Goal: Task Accomplishment & Management: Use online tool/utility

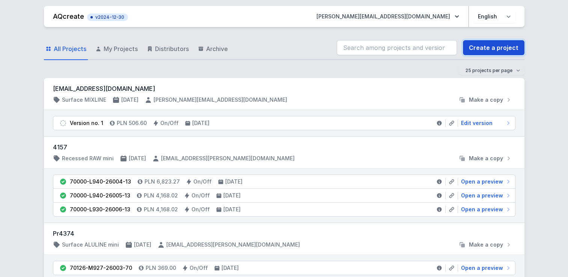
click at [504, 48] on link "Create a project" at bounding box center [493, 47] width 62 height 15
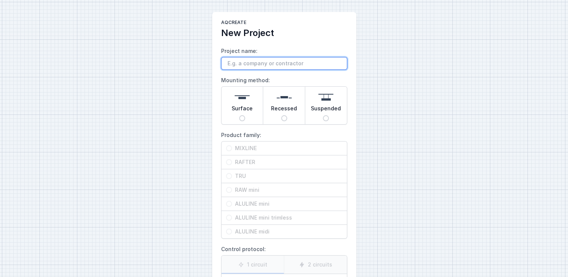
click at [249, 62] on input "Project name:" at bounding box center [284, 63] width 126 height 13
type input "test"
click at [285, 116] on input "Recessed" at bounding box center [284, 118] width 6 height 6
radio input "true"
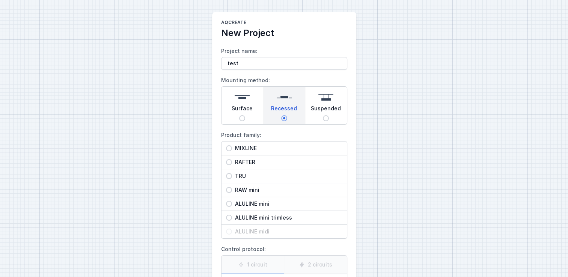
scroll to position [23, 0]
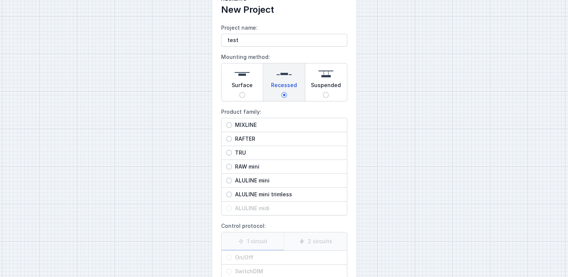
click at [249, 85] on span "Surface" at bounding box center [241, 86] width 21 height 11
click at [245, 92] on input "Surface" at bounding box center [242, 95] width 6 height 6
radio input "true"
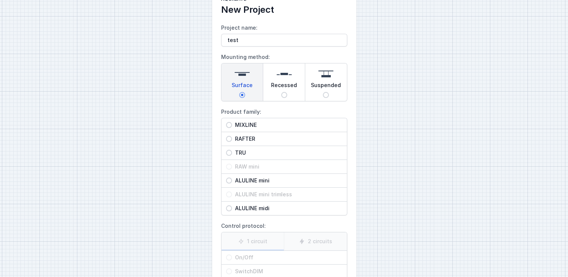
click at [247, 125] on span "MIXLINE" at bounding box center [287, 125] width 110 height 8
click at [232, 125] on input "MIXLINE" at bounding box center [229, 125] width 6 height 6
radio input "true"
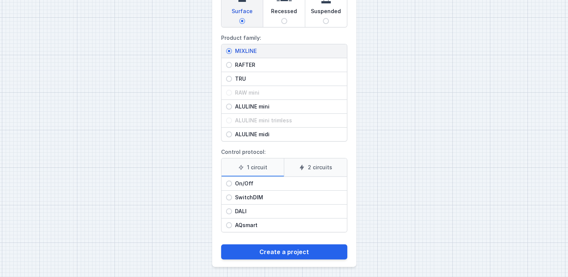
scroll to position [98, 0]
click at [230, 196] on input "SwitchDIM" at bounding box center [229, 197] width 6 height 6
radio input "true"
click at [230, 205] on div "DALI" at bounding box center [283, 211] width 125 height 14
click at [230, 208] on input "DALI" at bounding box center [229, 211] width 6 height 6
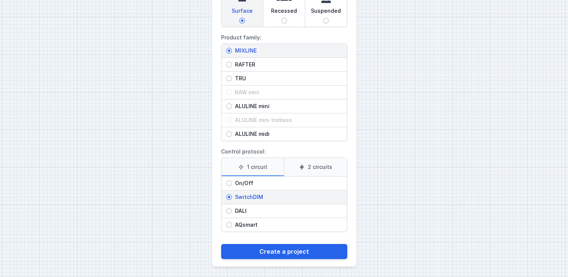
radio input "true"
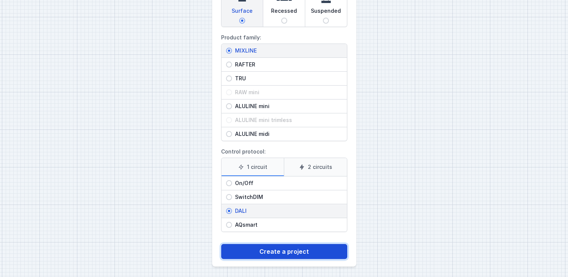
click at [263, 244] on button "Create a project" at bounding box center [284, 251] width 126 height 15
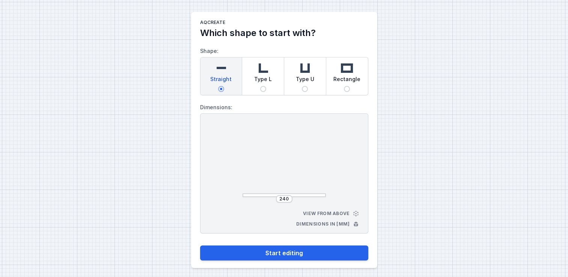
click at [271, 82] on div "Type L" at bounding box center [263, 76] width 42 height 38
click at [266, 86] on input "Type L" at bounding box center [263, 89] width 6 height 6
radio input "true"
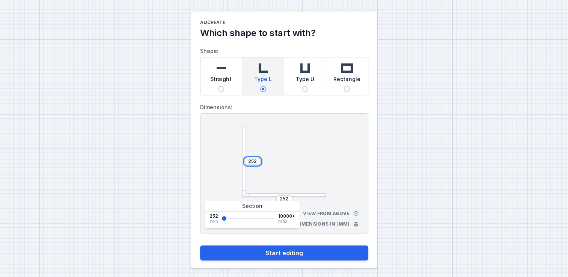
click at [255, 160] on input "252" at bounding box center [252, 161] width 12 height 6
type input "2520"
click at [288, 197] on input "252" at bounding box center [284, 199] width 12 height 6
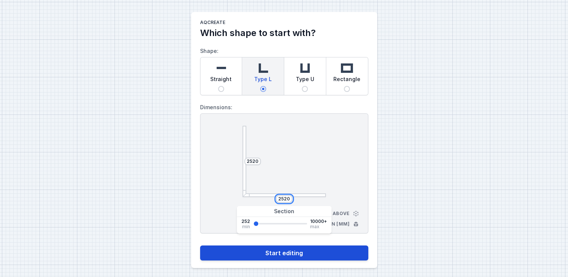
type input "2520"
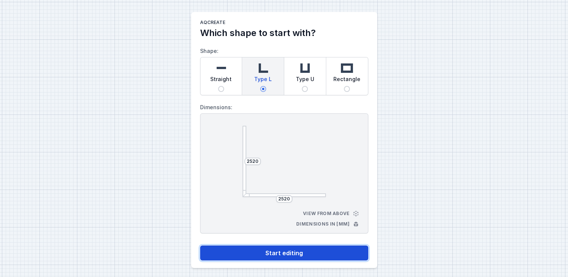
click at [318, 257] on button "Start editing" at bounding box center [284, 252] width 168 height 15
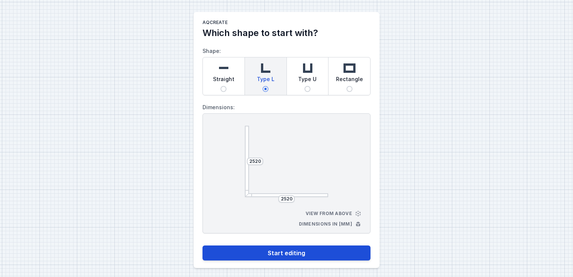
select select "4"
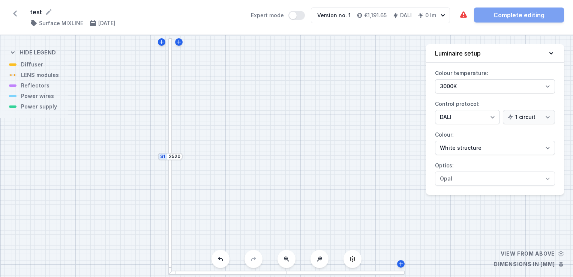
click at [170, 127] on div at bounding box center [170, 97] width 4 height 118
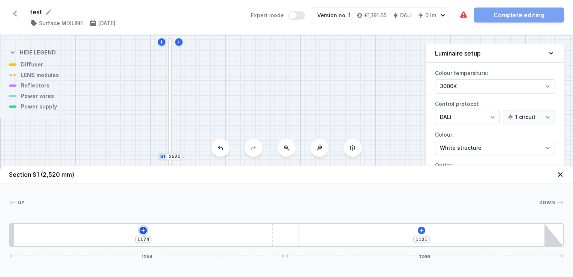
click at [143, 229] on icon at bounding box center [143, 230] width 4 height 4
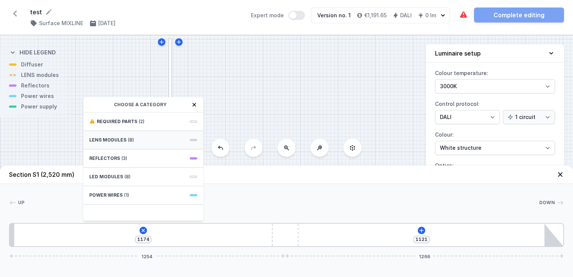
click at [137, 139] on div "LENS modules (8)" at bounding box center [143, 140] width 120 height 18
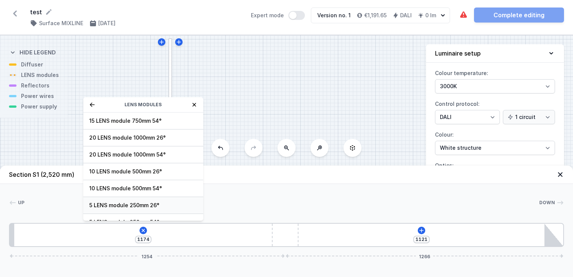
click at [119, 206] on span "5 LENS module 250mm 26°" at bounding box center [143, 205] width 108 height 8
type input "924"
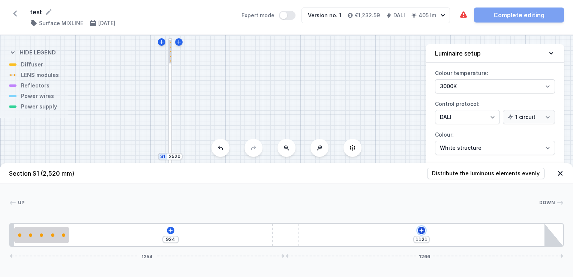
click at [420, 231] on icon at bounding box center [421, 230] width 4 height 4
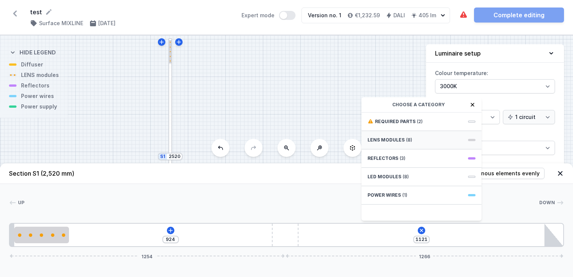
click at [404, 143] on div "LENS modules (8)" at bounding box center [422, 140] width 120 height 18
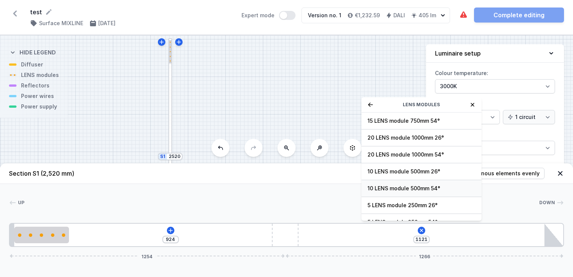
click at [404, 186] on span "10 LENS module 500mm 54°" at bounding box center [422, 189] width 108 height 8
type input "621"
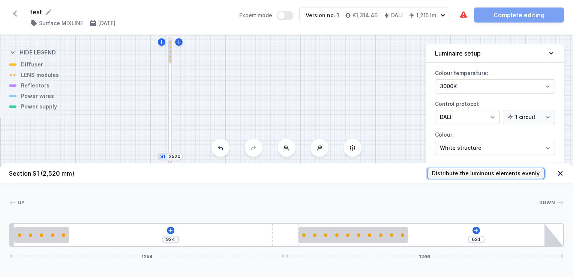
click at [480, 171] on span "Distribute the luminous elements evenly" at bounding box center [486, 174] width 108 height 8
type input "354"
type input "505"
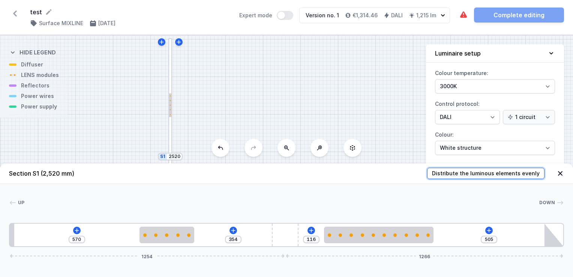
click at [427, 168] on button "Distribute the luminous elements evenly" at bounding box center [485, 173] width 117 height 11
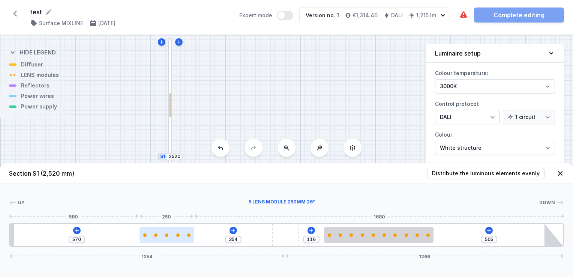
type input "347"
type input "577"
type input "352"
type input "572"
type input "356"
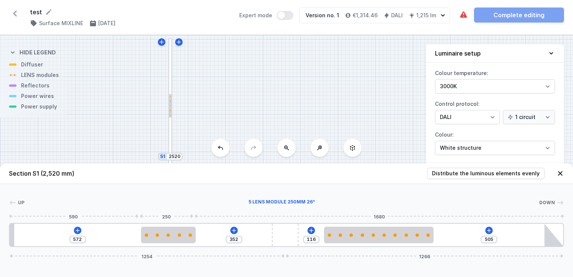
type input "568"
type input "374"
type input "550"
type input "387"
type input "537"
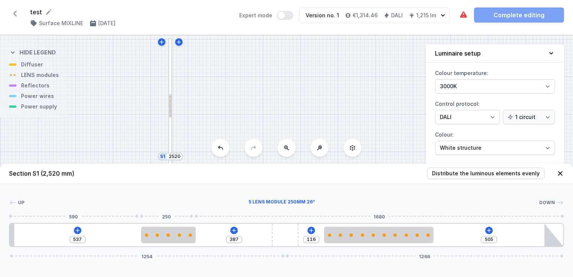
type input "399"
type input "525"
type input "404"
type input "520"
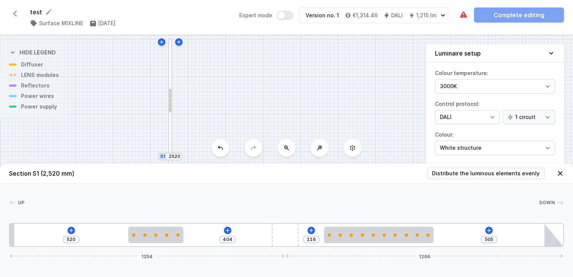
type input "414"
type input "510"
type input "422"
type input "502"
type input "429"
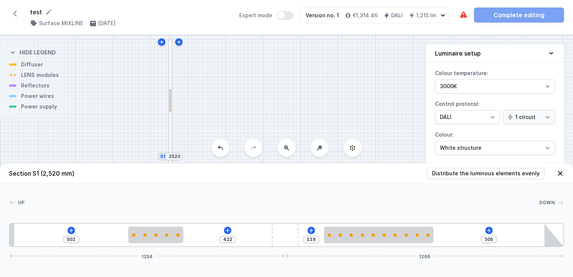
type input "495"
type input "446"
type input "478"
type input "461"
type input "463"
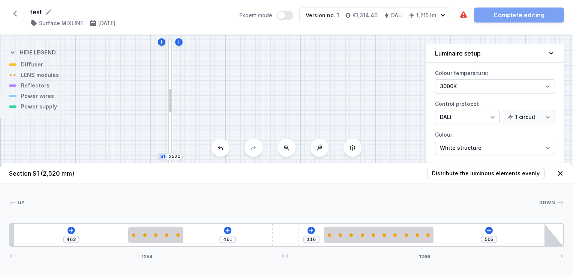
type input "481"
type input "443"
type input "501"
type input "423"
type input "514"
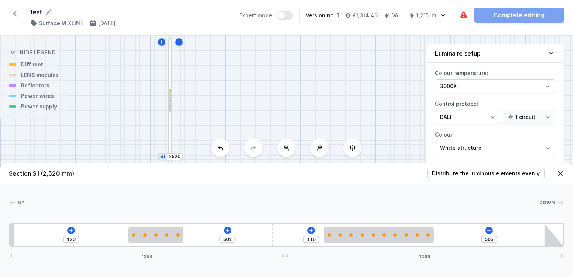
type input "410"
type input "526"
type input "398"
type input "541"
type input "383"
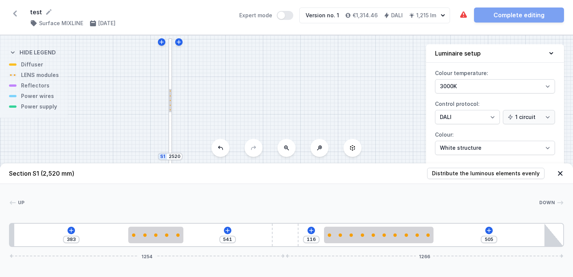
type input "548"
type input "376"
type input "554"
type input "370"
type input "563"
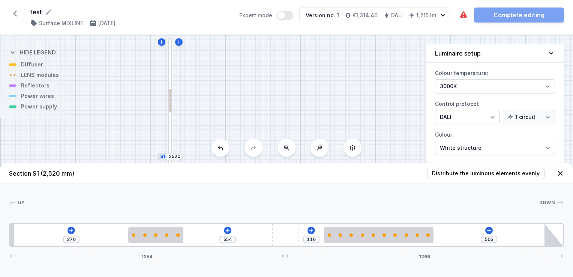
type input "361"
type input "571"
type input "353"
type input "576"
type input "348"
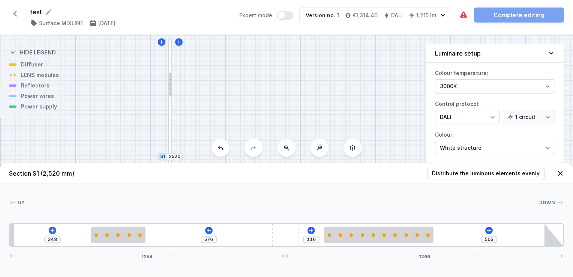
type input "583"
type input "341"
type input "586"
type input "338"
type input "588"
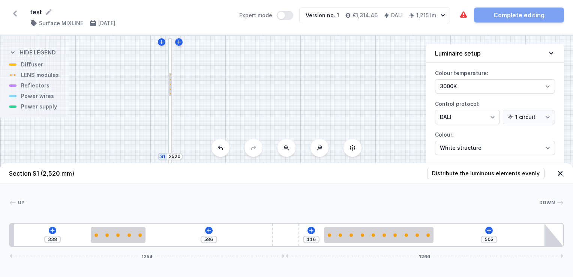
type input "336"
type input "591"
type input "333"
type input "596"
type input "328"
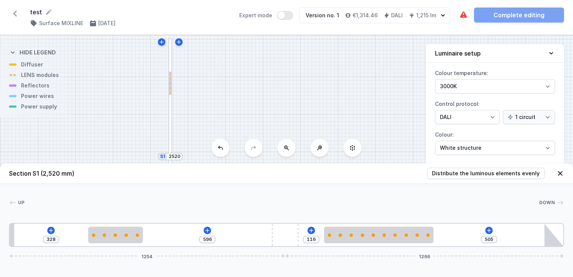
type input "603"
type input "321"
type input "623"
type input "301"
type input "638"
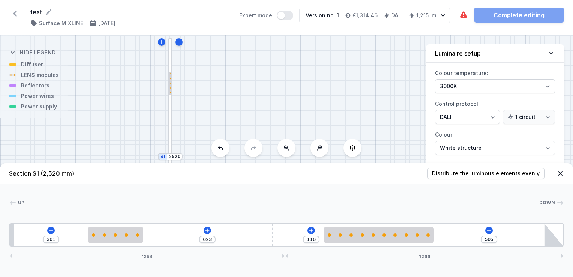
type input "286"
type input "654"
type input "270"
type input "668"
type input "256"
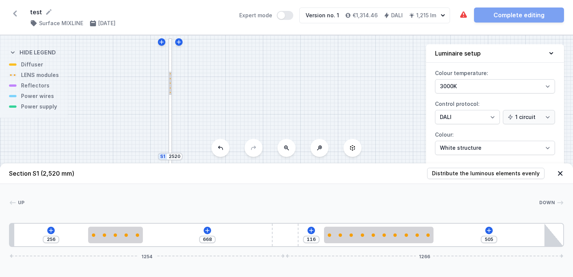
type input "676"
type input "248"
type input "679"
type input "245"
type input "686"
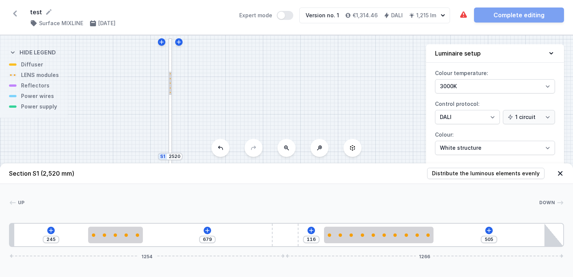
type input "238"
type input "693"
type input "231"
type input "701"
type input "223"
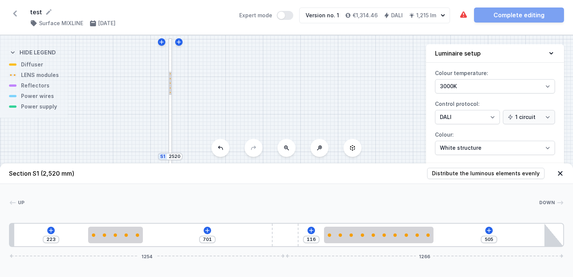
type input "714"
type input "210"
type input "723"
type input "201"
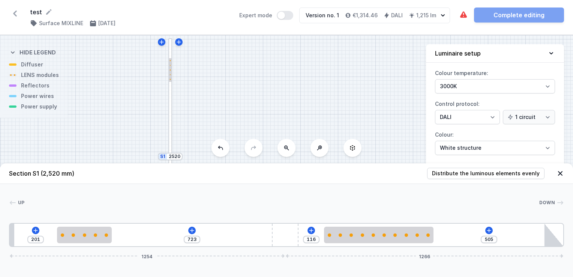
type input "729"
type input "195"
type input "734"
type input "190"
type input "739"
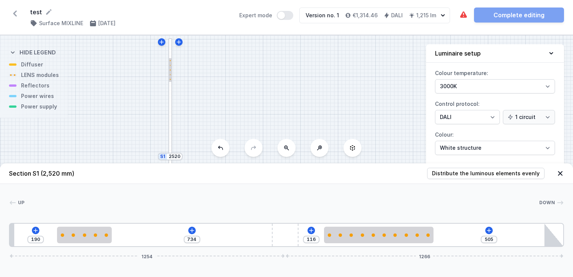
type input "185"
type input "744"
type input "180"
type input "748"
type input "176"
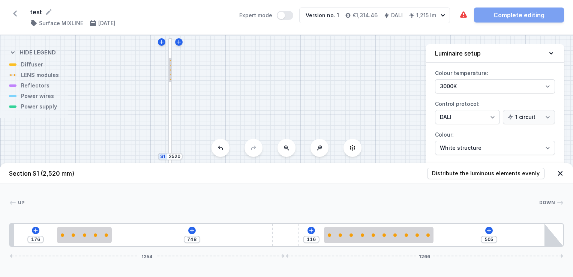
type input "749"
type input "175"
type input "751"
type input "173"
type input "741"
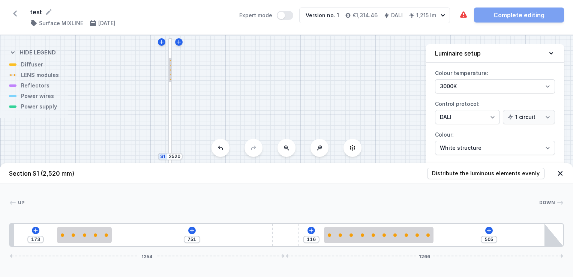
type input "183"
type input "721"
type input "203"
type input "691"
type input "233"
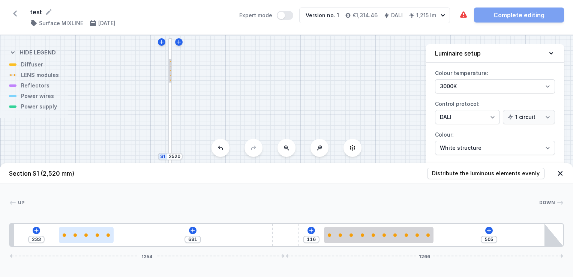
type input "651"
type input "273"
type input "584"
type input "340"
type input "539"
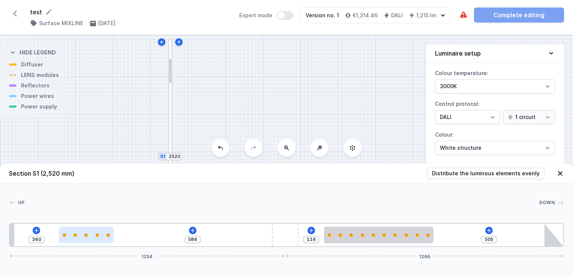
type input "385"
type input "501"
type input "423"
type input "449"
type input "475"
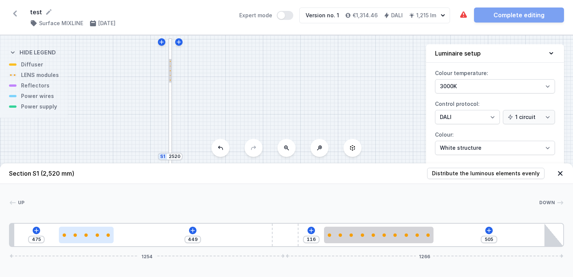
type input "351"
type input "573"
type input "326"
type input "598"
type input "276"
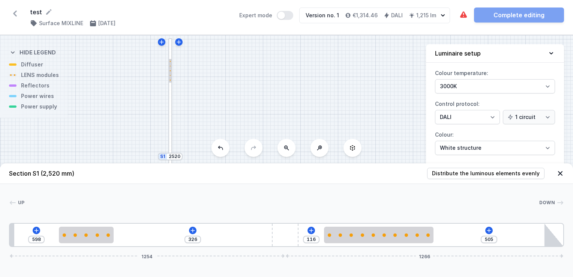
type input "648"
type input "239"
type input "685"
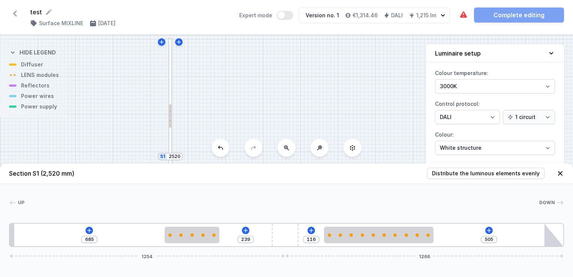
type input "232"
type input "692"
type input "231"
type input "693"
type input "227"
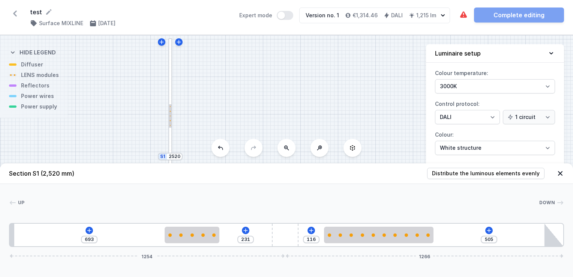
type input "697"
type input "224"
type input "700"
type input "219"
type input "705"
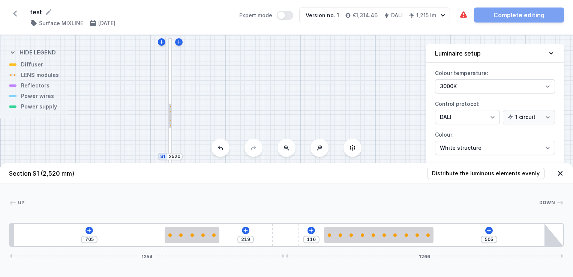
type input "209"
type input "715"
type input "194"
type input "730"
type input "174"
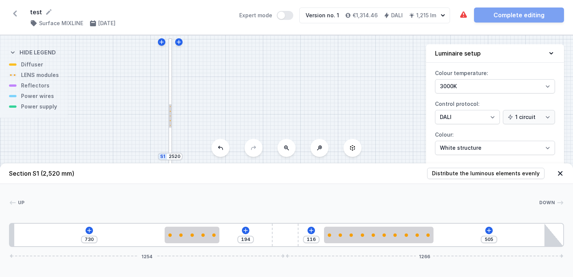
type input "750"
type input "141"
type input "783"
type input "122"
type input "802"
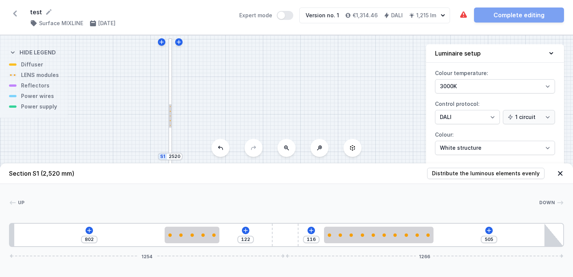
type input "114"
type input "810"
type input "107"
type input "817"
type input "106"
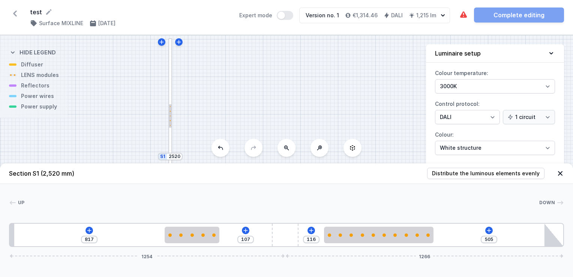
type input "818"
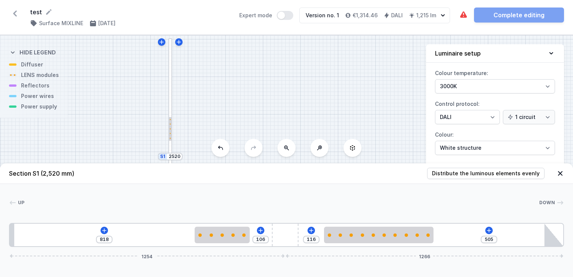
type input "102"
type input "822"
type input "97"
type input "827"
type input "92"
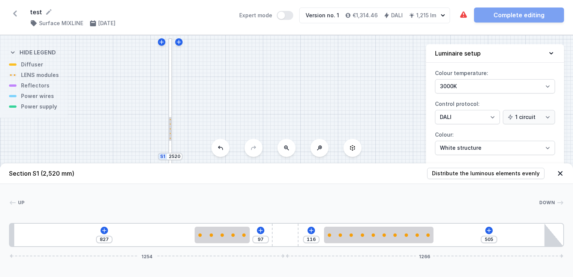
type input "832"
type input "81"
type input "843"
type input "74"
type input "850"
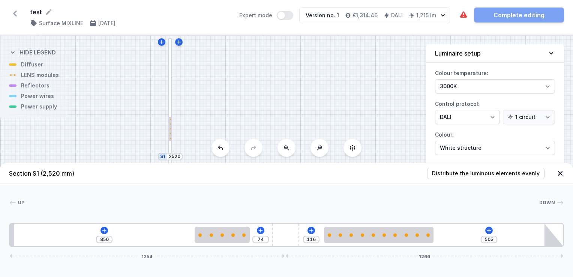
type input "67"
type input "857"
type input "62"
type input "862"
type input "61"
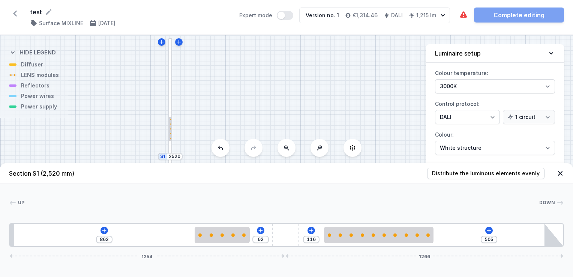
type input "863"
type input "64"
type input "860"
type input "67"
type input "857"
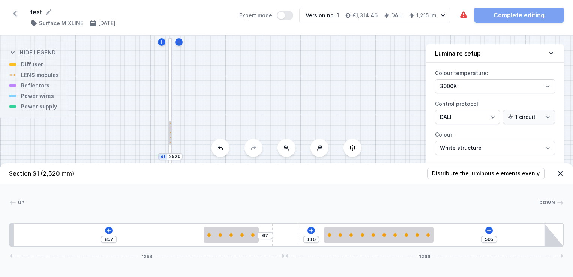
type input "76"
type input "848"
type input "84"
type input "840"
type input "96"
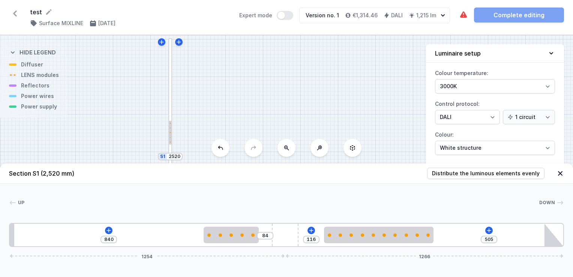
type input "828"
type input "101"
type input "823"
type input "116"
type input "808"
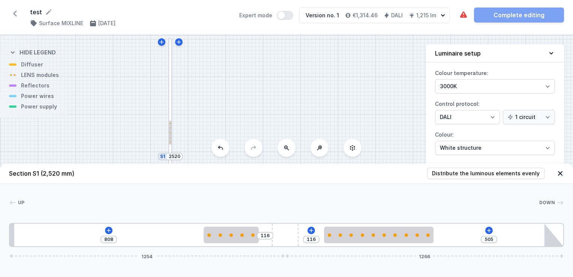
type input "129"
type input "795"
type input "152"
type input "772"
type input "194"
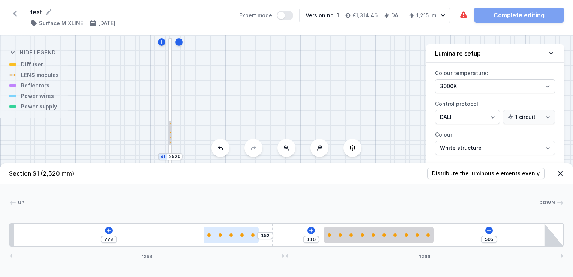
type input "730"
type input "207"
type input "717"
type input "211"
type input "713"
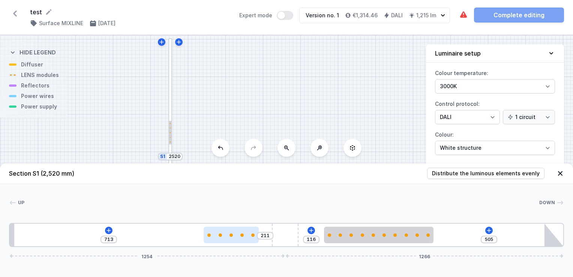
type input "212"
type input "712"
type input "214"
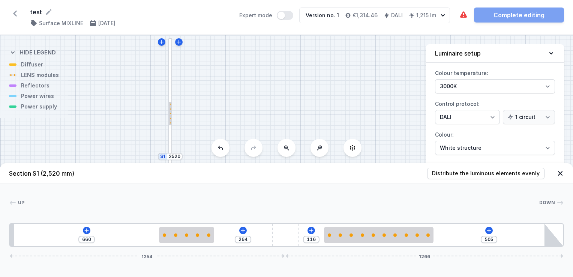
drag, startPoint x: 189, startPoint y: 239, endPoint x: 208, endPoint y: 245, distance: 19.9
click at [208, 245] on div "660 264 116 505 1254 1266" at bounding box center [286, 235] width 555 height 24
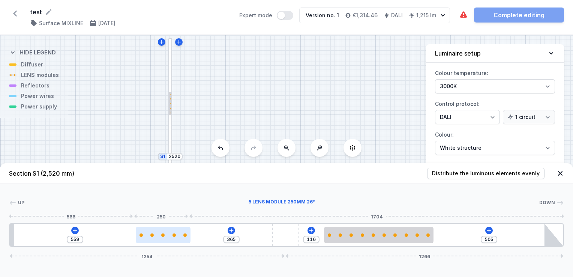
drag, startPoint x: 197, startPoint y: 233, endPoint x: 173, endPoint y: 238, distance: 24.1
click at [173, 238] on div at bounding box center [163, 235] width 55 height 17
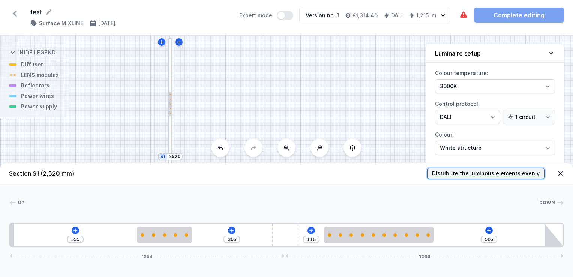
click at [453, 172] on span "Distribute the luminous elements evenly" at bounding box center [486, 174] width 108 height 8
click at [427, 168] on button "Distribute the luminous elements evenly" at bounding box center [485, 173] width 117 height 11
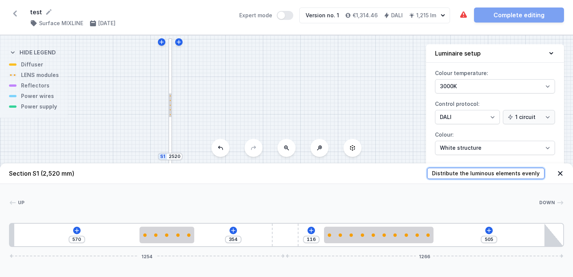
click at [427, 168] on button "Distribute the luminous elements evenly" at bounding box center [485, 173] width 117 height 11
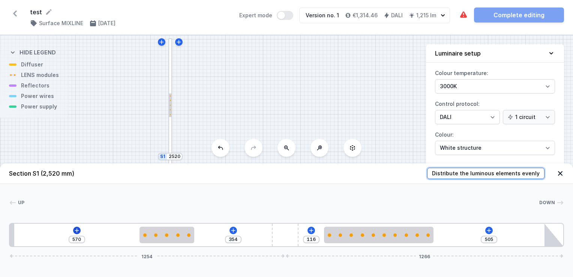
click at [427, 168] on button "Distribute the luminous elements evenly" at bounding box center [485, 173] width 117 height 11
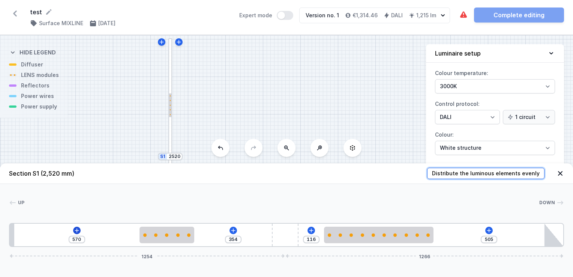
click at [427, 168] on button "Distribute the luminous elements evenly" at bounding box center [485, 173] width 117 height 11
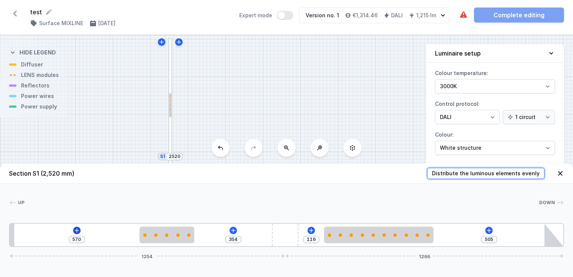
click at [427, 168] on button "Distribute the luminous elements evenly" at bounding box center [485, 173] width 117 height 11
click at [77, 229] on icon at bounding box center [77, 230] width 4 height 4
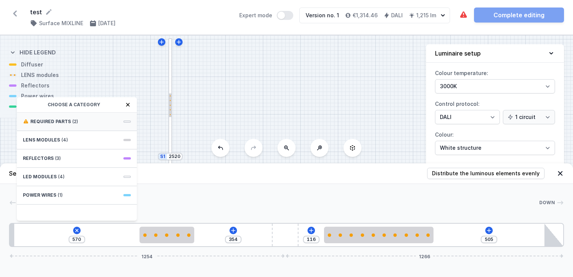
click at [68, 122] on span "Required parts" at bounding box center [50, 122] width 41 height 6
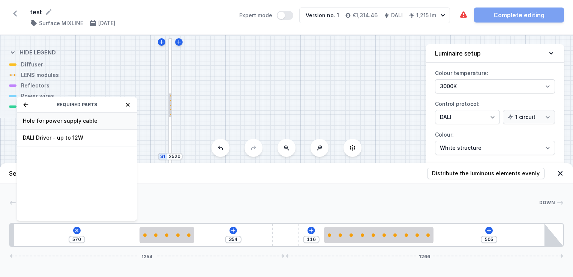
click at [68, 117] on span "Hole for power supply cable" at bounding box center [77, 121] width 108 height 8
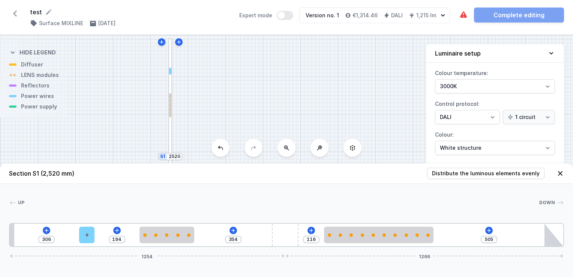
drag, startPoint x: 25, startPoint y: 239, endPoint x: 84, endPoint y: 247, distance: 59.4
click at [84, 247] on div "306 194 354 116 505 1254 1266" at bounding box center [286, 235] width 555 height 24
click at [231, 230] on icon at bounding box center [233, 230] width 4 height 4
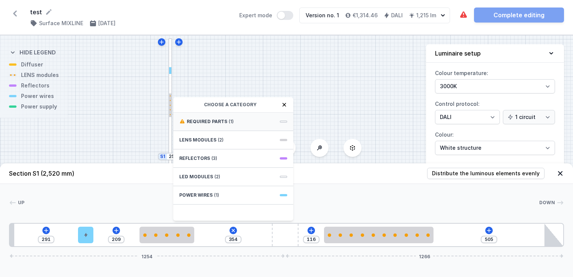
click at [206, 122] on span "Required parts" at bounding box center [207, 122] width 41 height 6
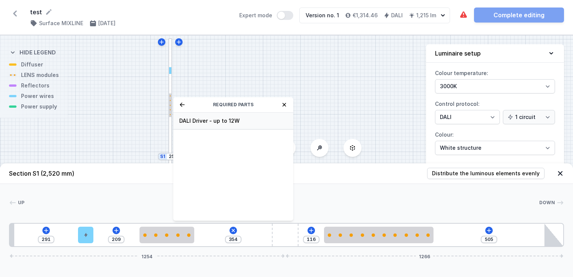
click at [210, 120] on span "DALI Driver - up to 12W" at bounding box center [233, 121] width 108 height 8
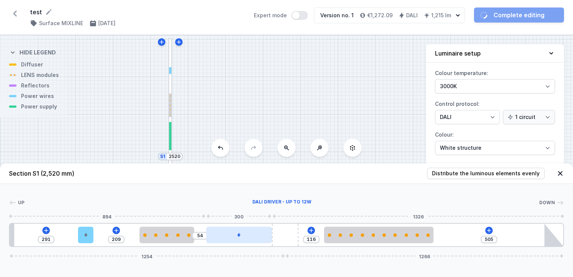
drag, startPoint x: 225, startPoint y: 239, endPoint x: 245, endPoint y: 236, distance: 19.4
click at [245, 236] on div at bounding box center [239, 235] width 66 height 17
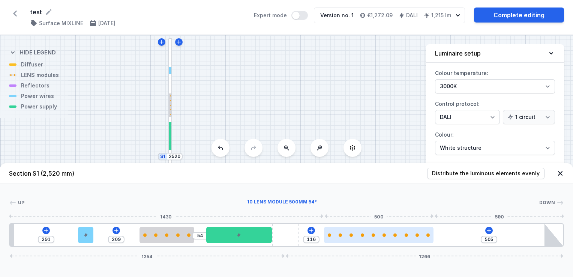
click at [403, 231] on div at bounding box center [379, 235] width 110 height 17
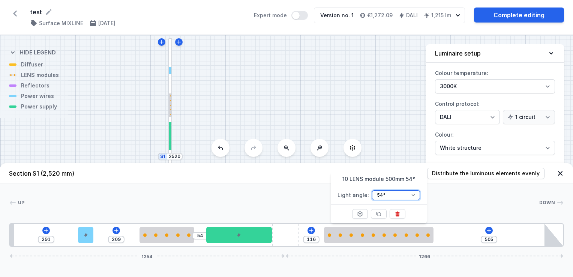
click at [415, 193] on select "26° 54°" at bounding box center [396, 195] width 48 height 10
click at [462, 237] on div "291 209 54 116 505 1254 1266" at bounding box center [286, 235] width 555 height 24
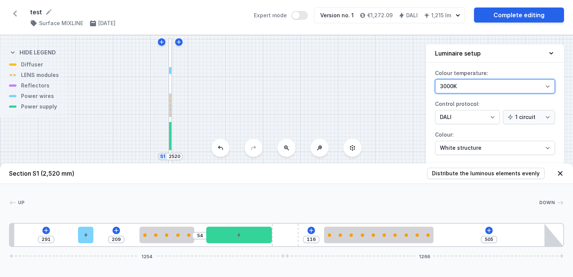
click at [514, 89] on select "3000K 4000K 2700K" at bounding box center [495, 86] width 120 height 14
click at [560, 171] on icon at bounding box center [561, 174] width 8 height 8
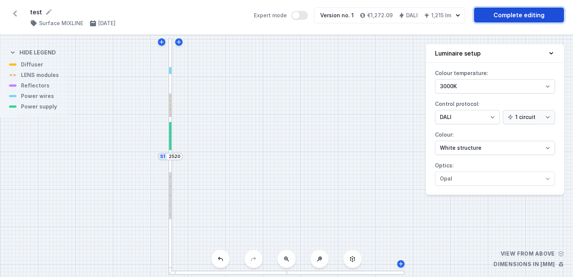
click at [526, 17] on link "Complete editing" at bounding box center [519, 15] width 90 height 15
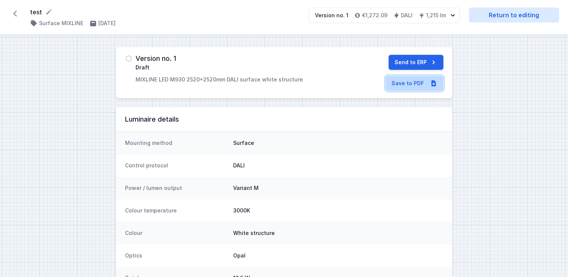
click at [413, 81] on link "Save to PDF" at bounding box center [414, 83] width 58 height 15
